Goal: Information Seeking & Learning: Learn about a topic

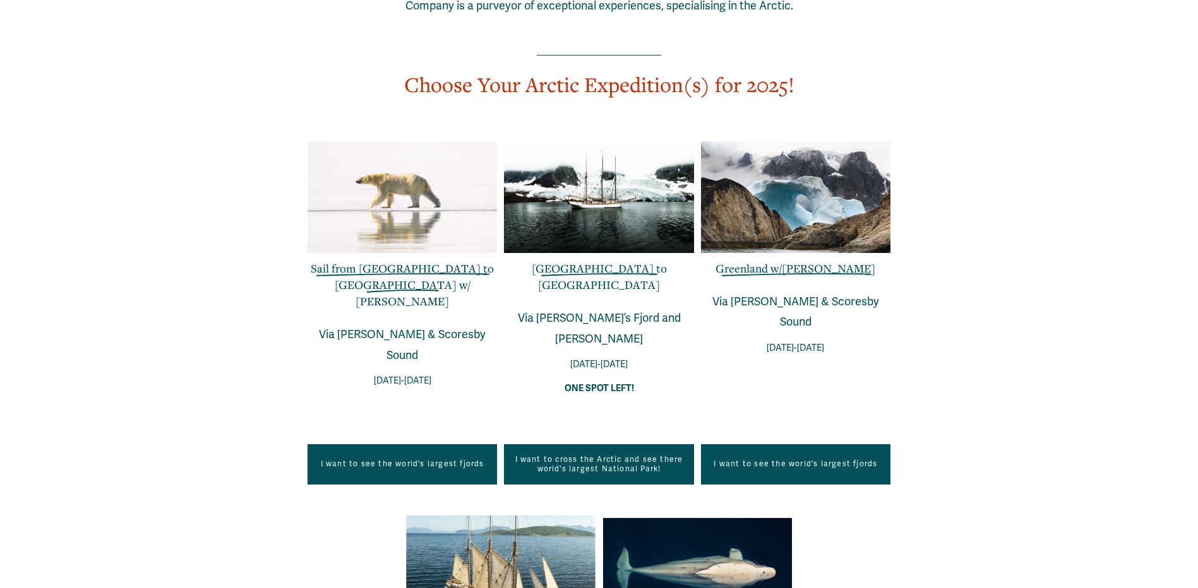
scroll to position [947, 0]
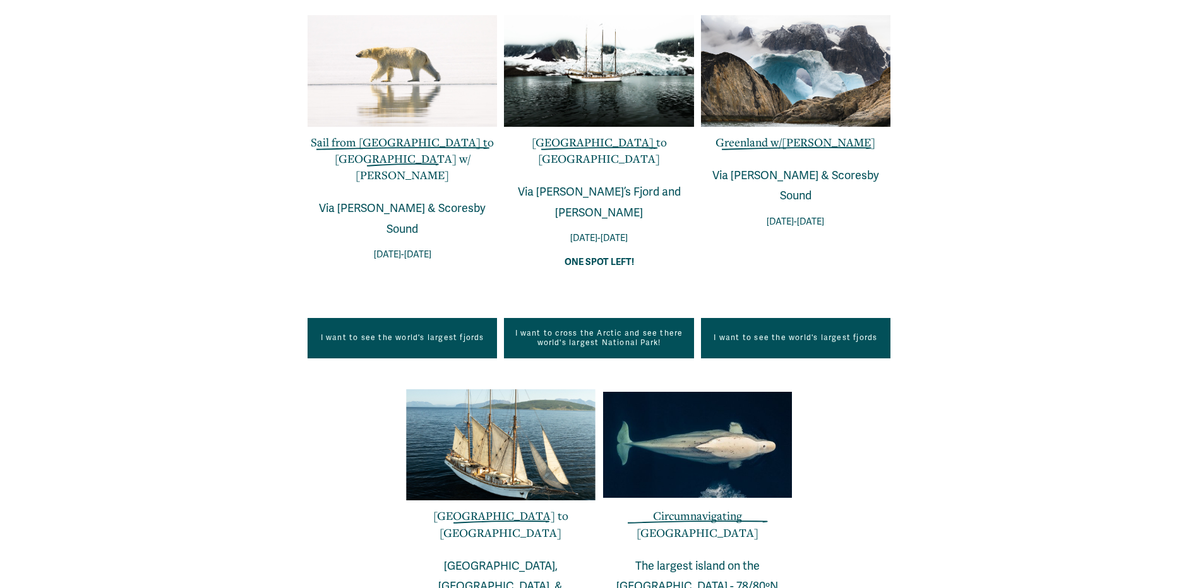
drag, startPoint x: 471, startPoint y: 385, endPoint x: 926, endPoint y: 414, distance: 456.1
click at [926, 414] on div "EXPLORE OUR EXPEDITIONS IN THE POLAR REGIONS Founded on the unparalleled expedi…" at bounding box center [599, 233] width 1198 height 1006
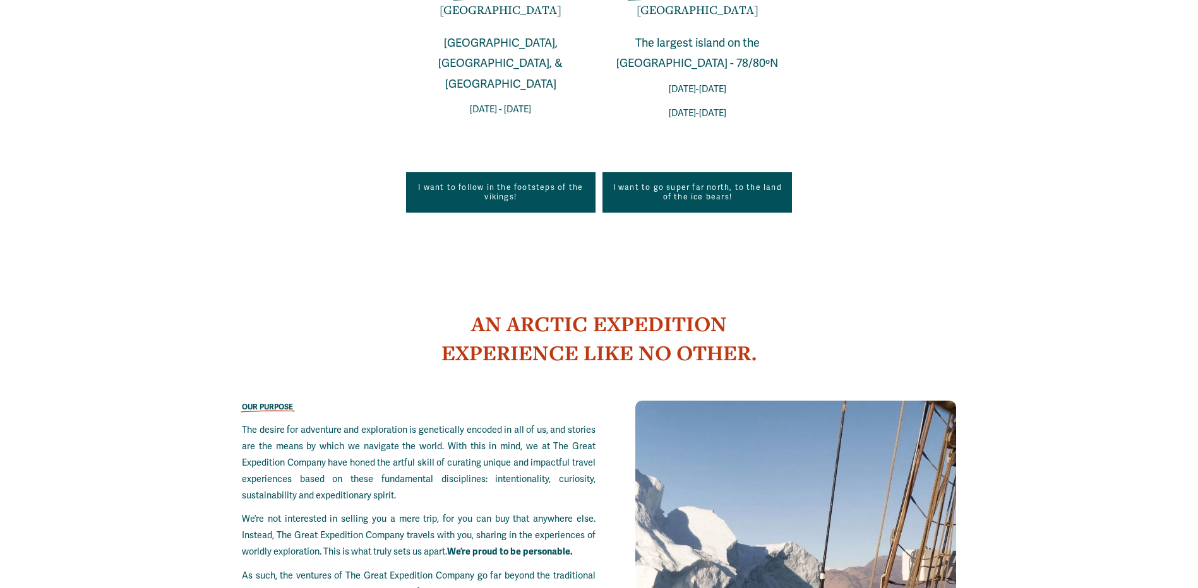
scroll to position [1515, 0]
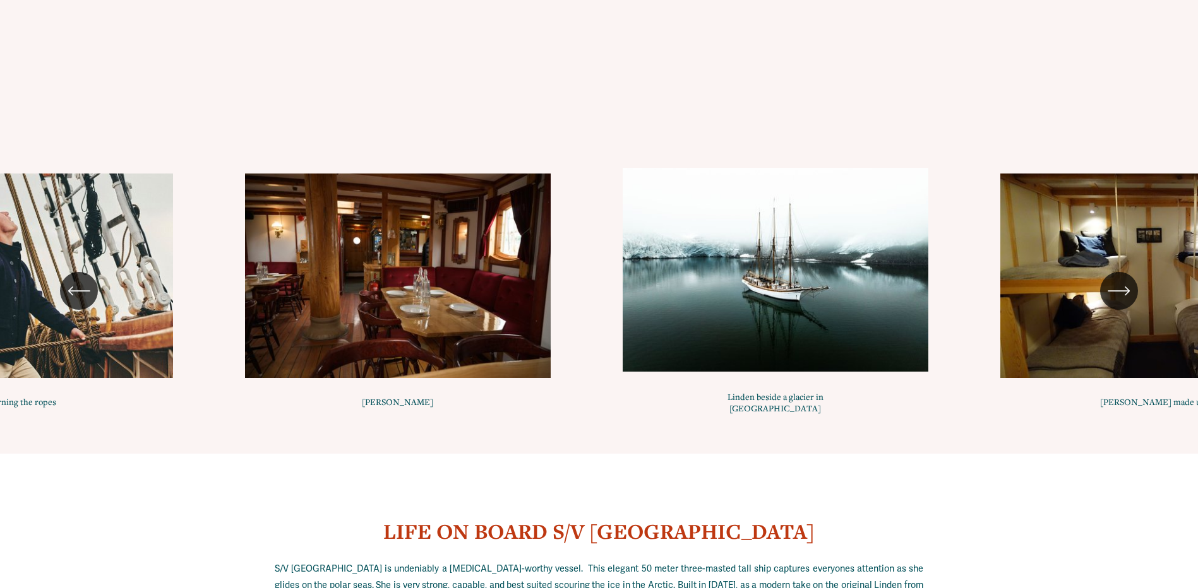
scroll to position [7126, 0]
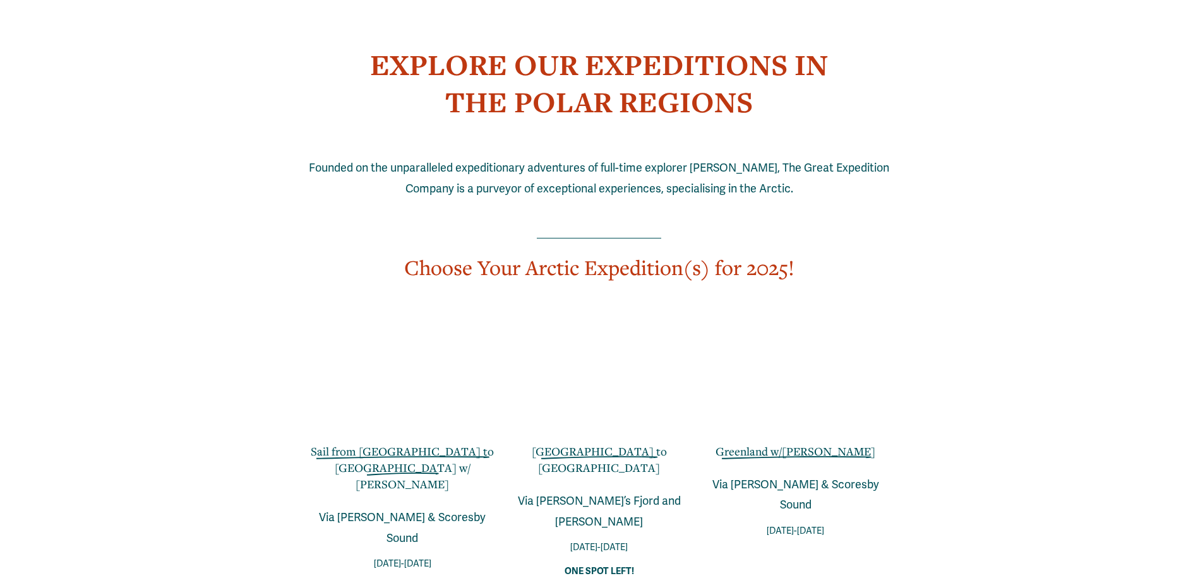
scroll to position [695, 0]
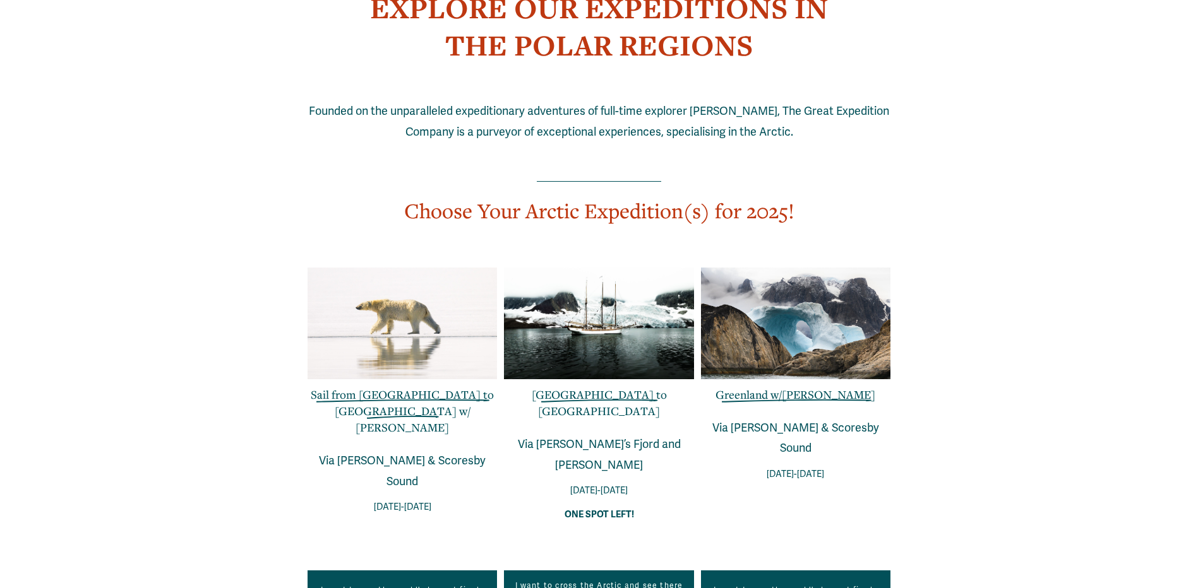
click at [599, 387] on link "[GEOGRAPHIC_DATA] to [GEOGRAPHIC_DATA]" at bounding box center [599, 403] width 135 height 32
click at [830, 387] on link "Greenland w/Jess Wandering" at bounding box center [795, 394] width 160 height 15
click at [772, 283] on div at bounding box center [795, 324] width 189 height 112
click at [393, 281] on div at bounding box center [401, 324] width 189 height 112
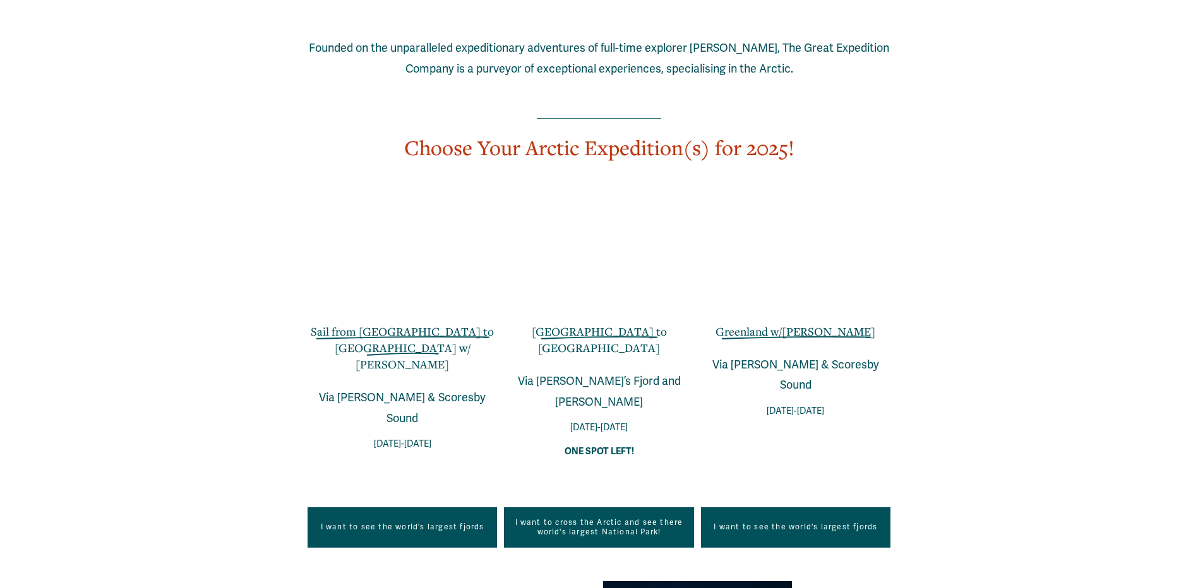
scroll to position [821, 0]
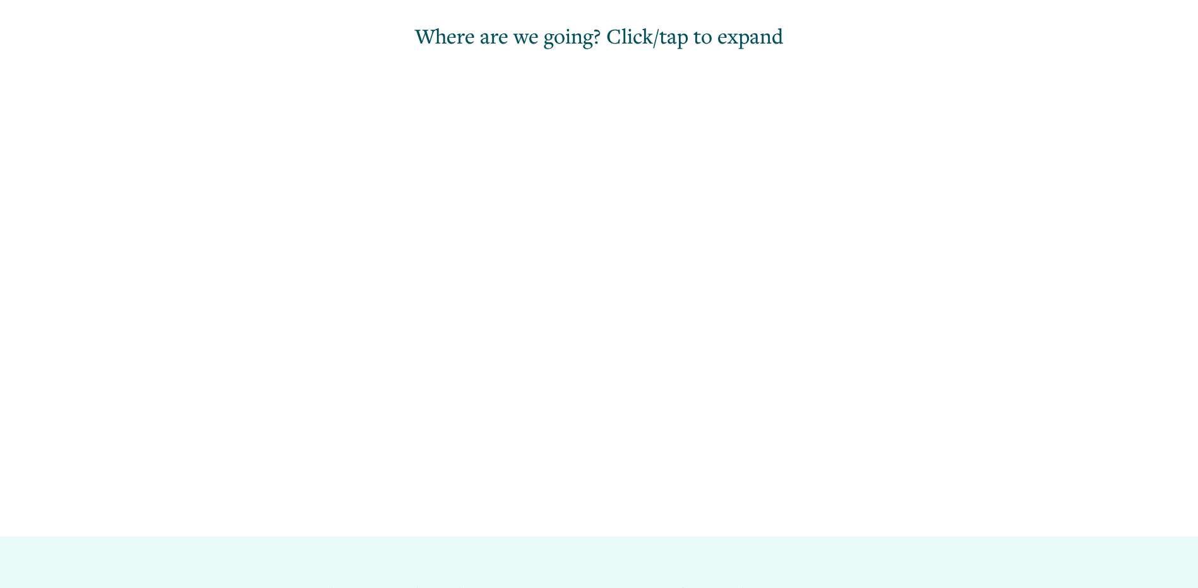
scroll to position [1200, 0]
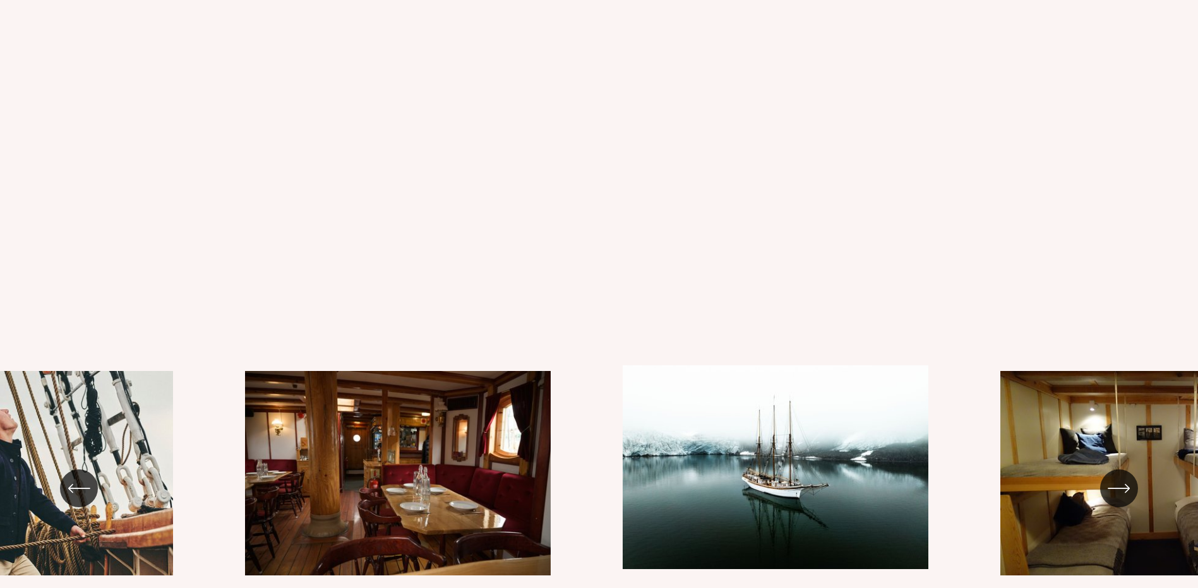
scroll to position [6882, 0]
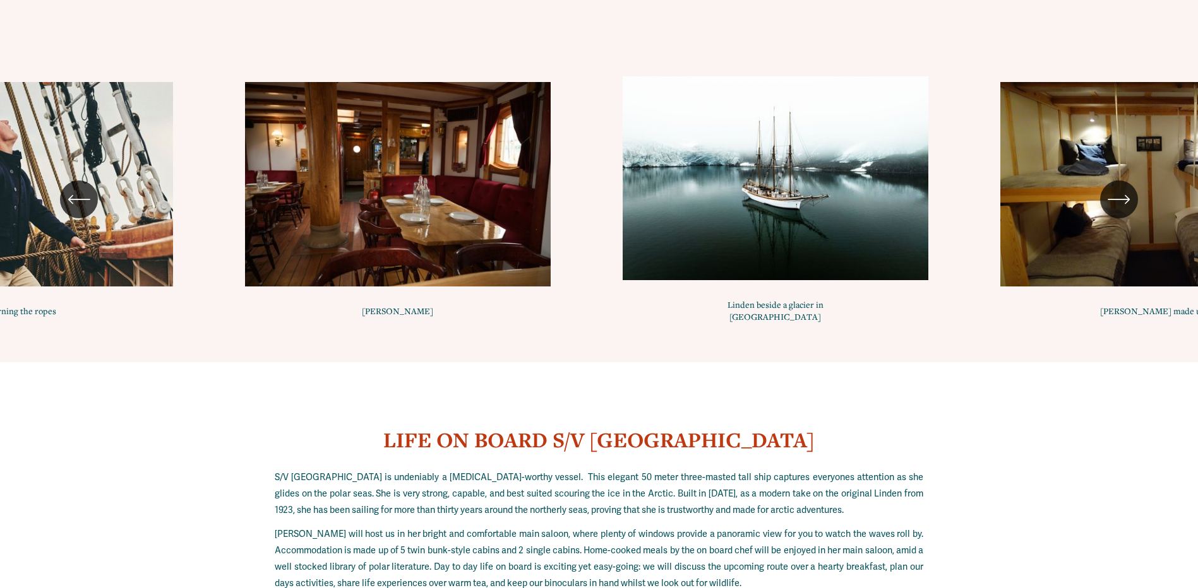
scroll to position [7198, 0]
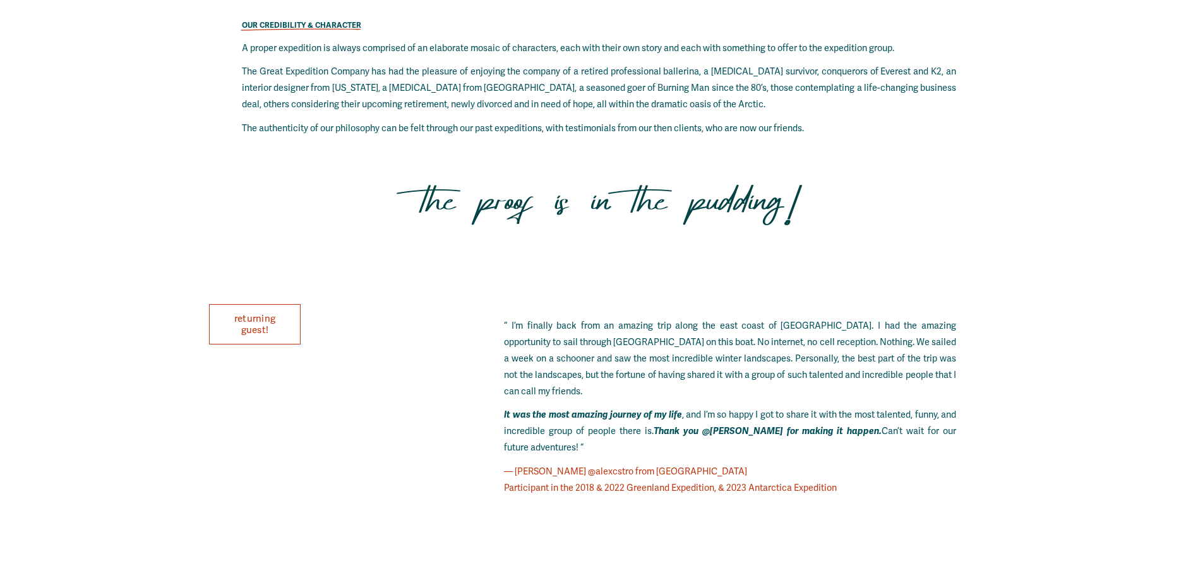
scroll to position [6819, 0]
